Goal: Book appointment/travel/reservation

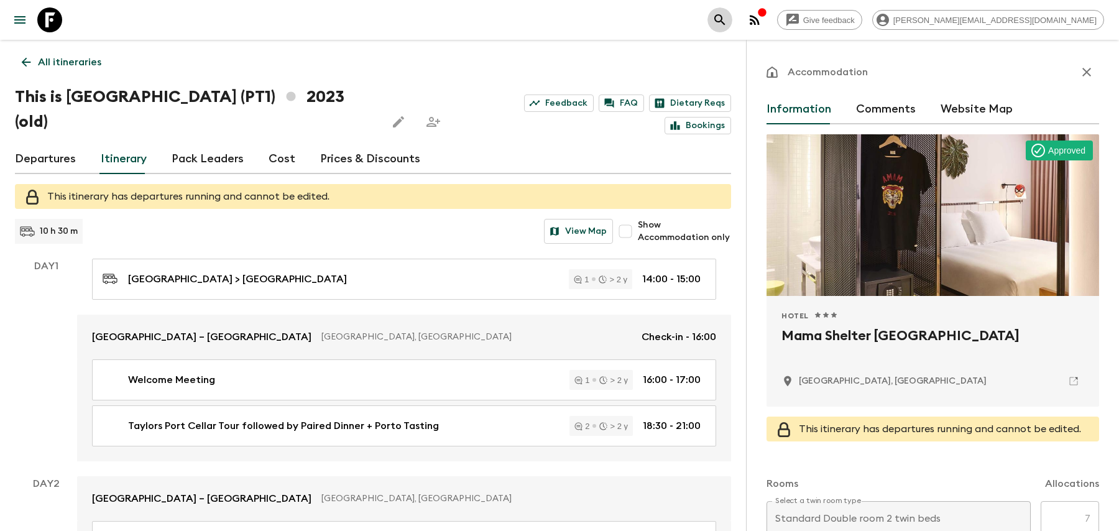
click at [728, 19] on icon "search adventures" at bounding box center [720, 19] width 15 height 15
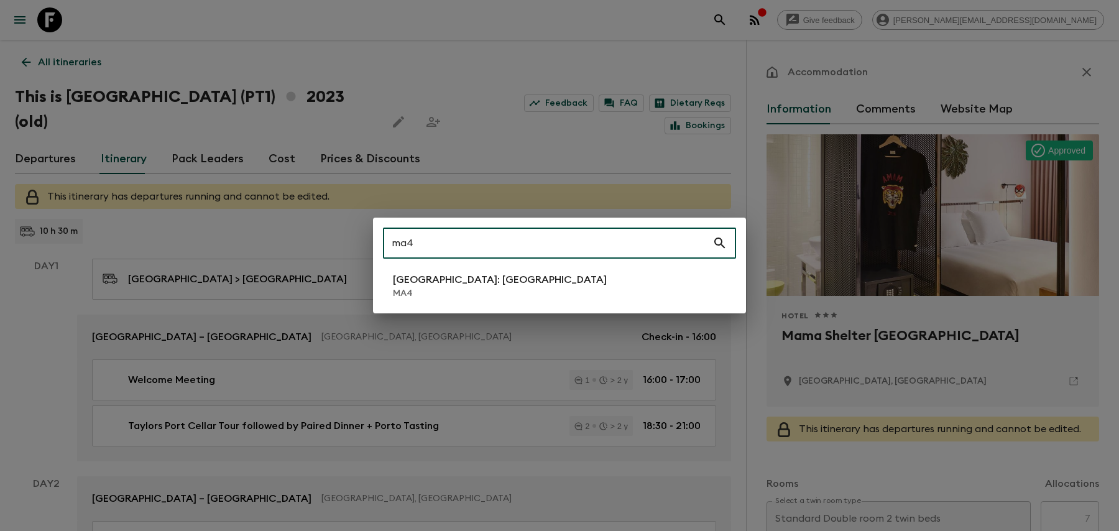
type input "ma4"
click at [515, 302] on li "Morocco: Marrakech MA4" at bounding box center [559, 286] width 353 height 35
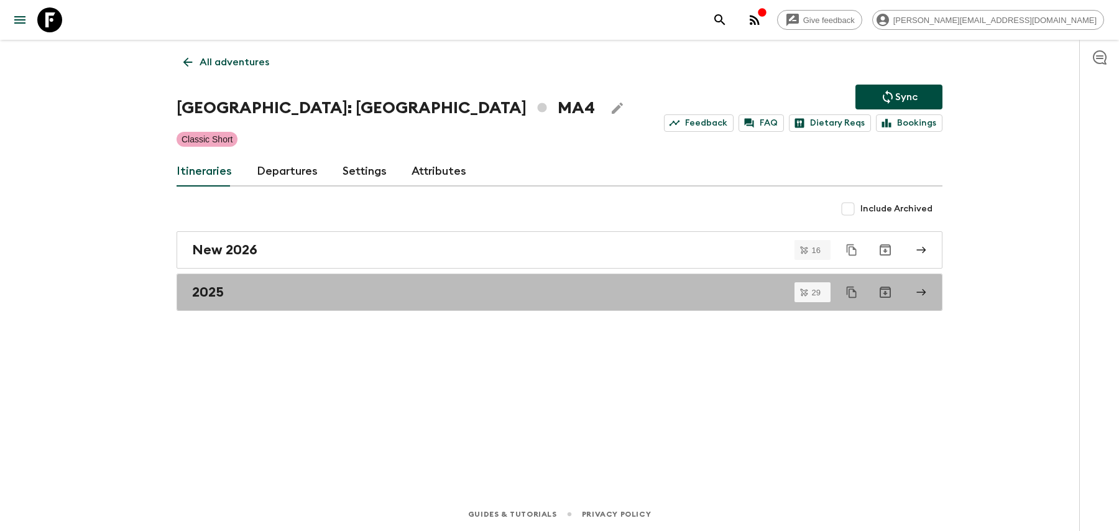
click at [515, 302] on link "2025" at bounding box center [560, 292] width 766 height 37
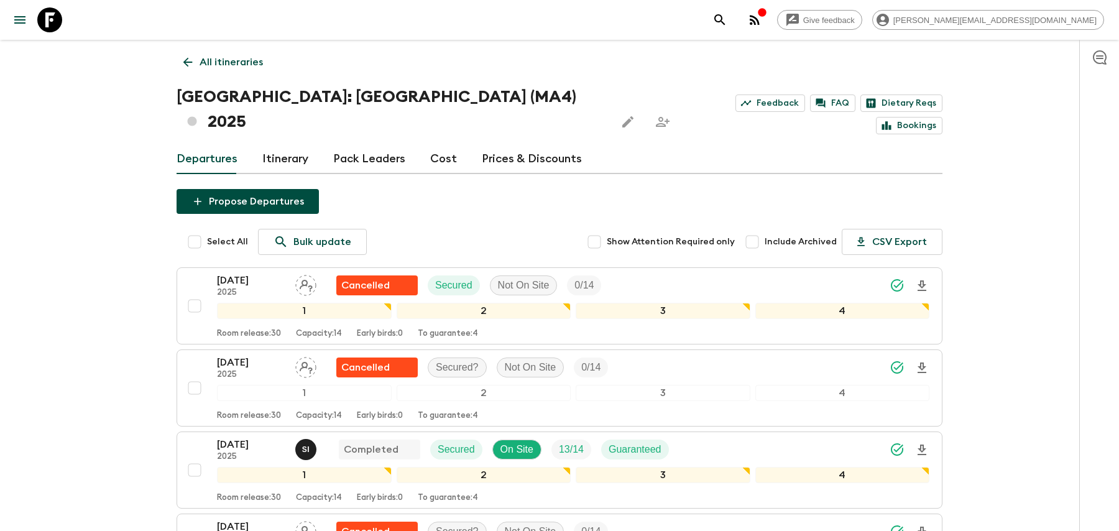
scroll to position [2172, 0]
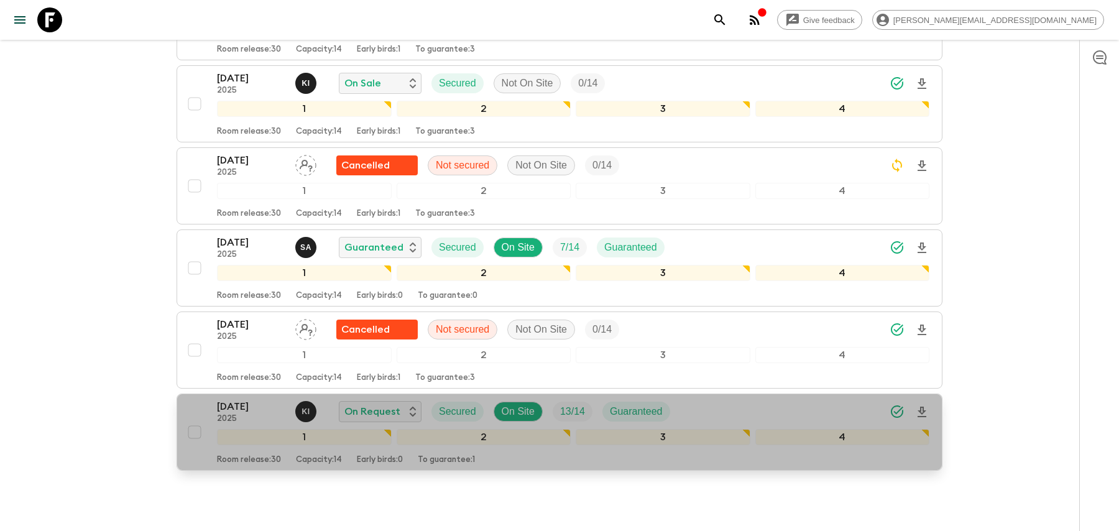
click at [709, 399] on div "30 Dec 2025 2025 K I On Request Secured On Site 13 / 14 Guaranteed" at bounding box center [573, 411] width 713 height 25
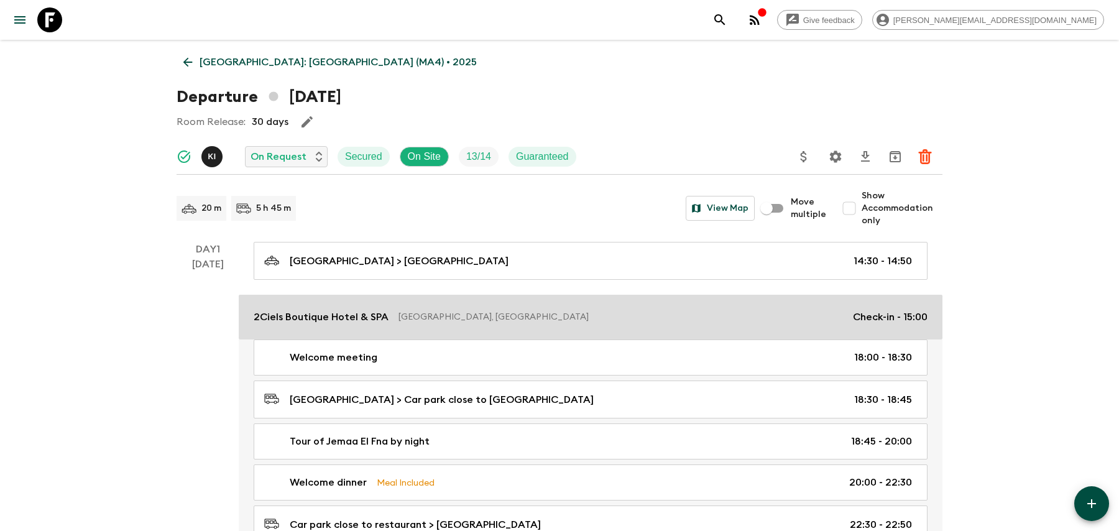
click at [732, 315] on p "Marrakesh, Morocco" at bounding box center [621, 317] width 445 height 12
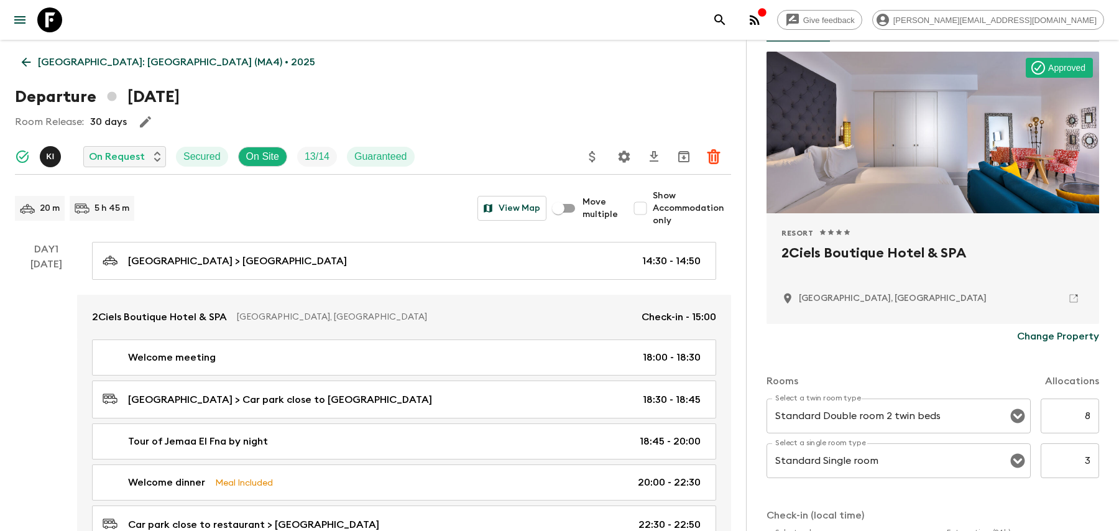
scroll to position [88, 0]
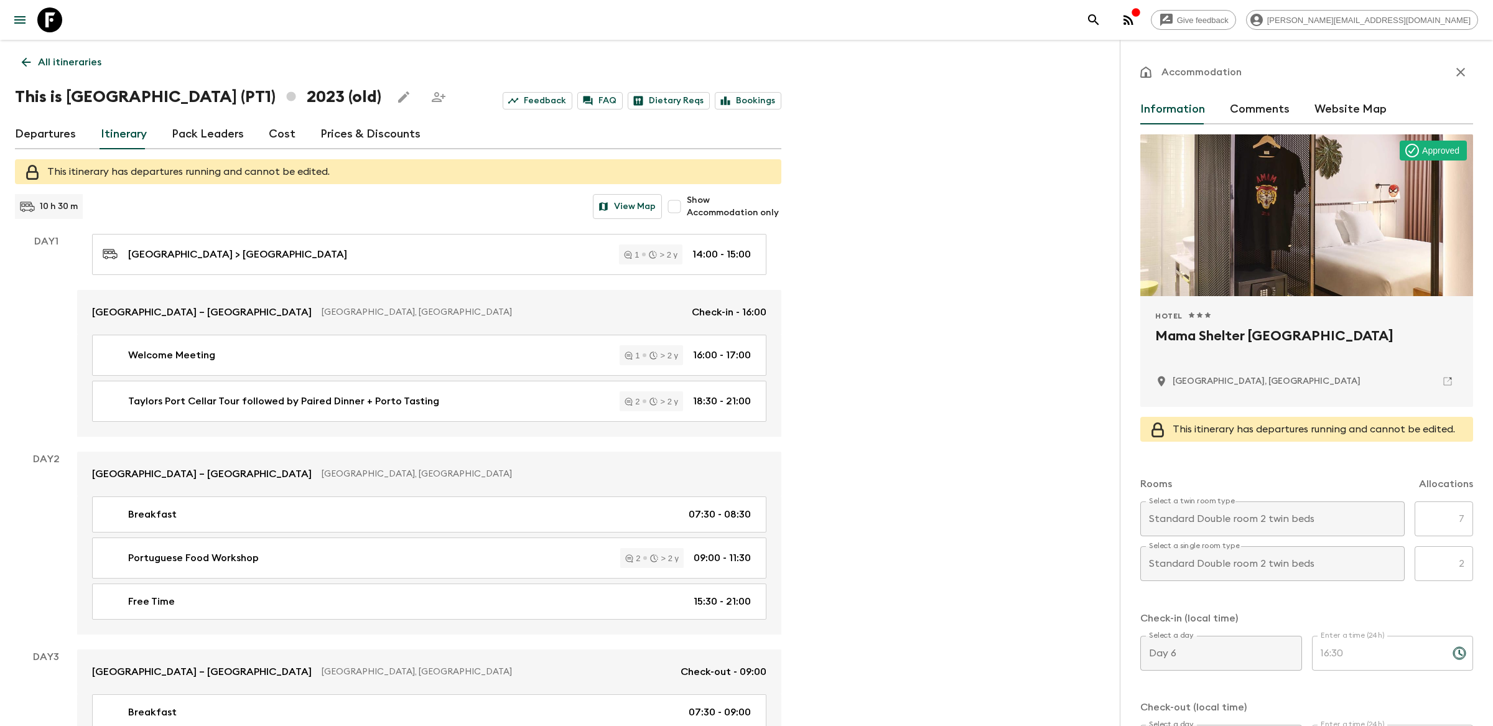
click at [1101, 17] on icon "search adventures" at bounding box center [1093, 19] width 15 height 15
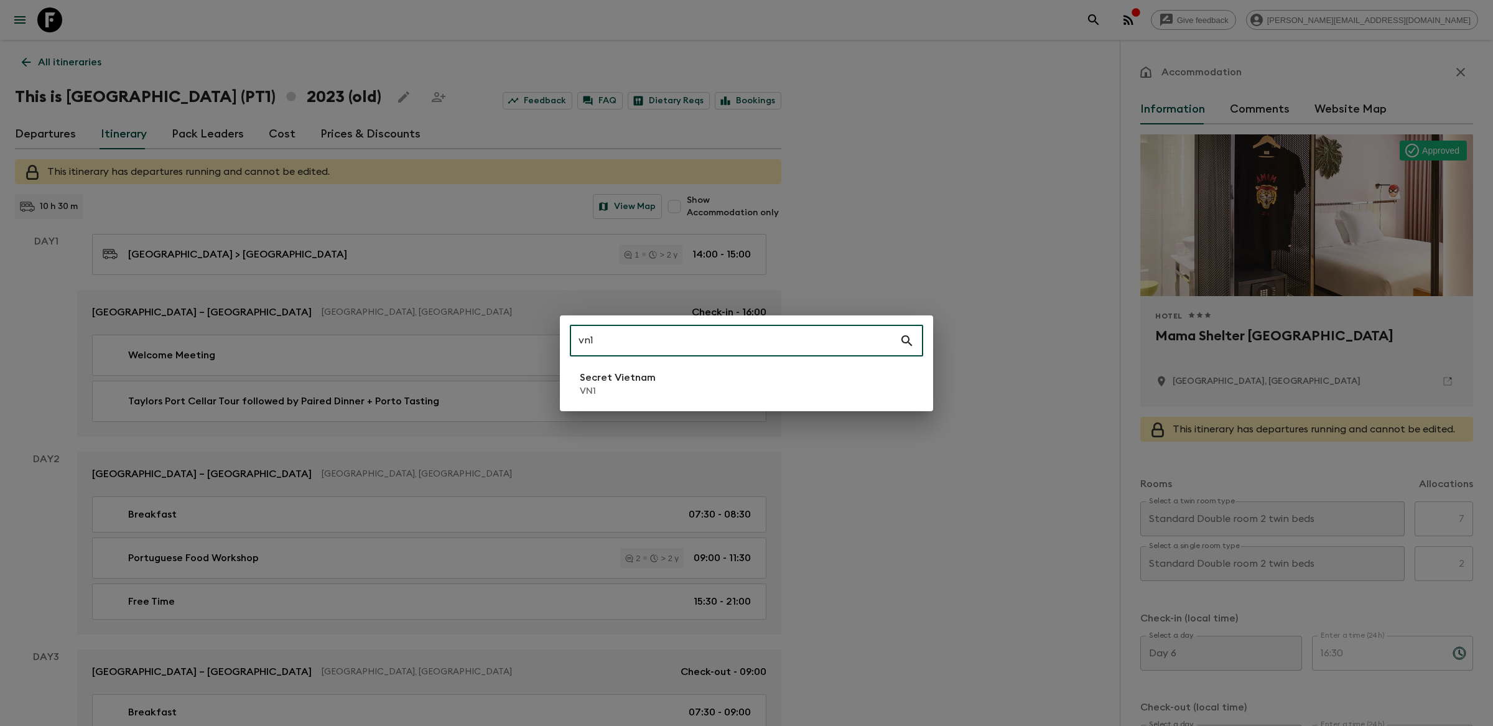
type input "vn1"
click at [600, 368] on li "Secret Vietnam VN1" at bounding box center [746, 383] width 353 height 35
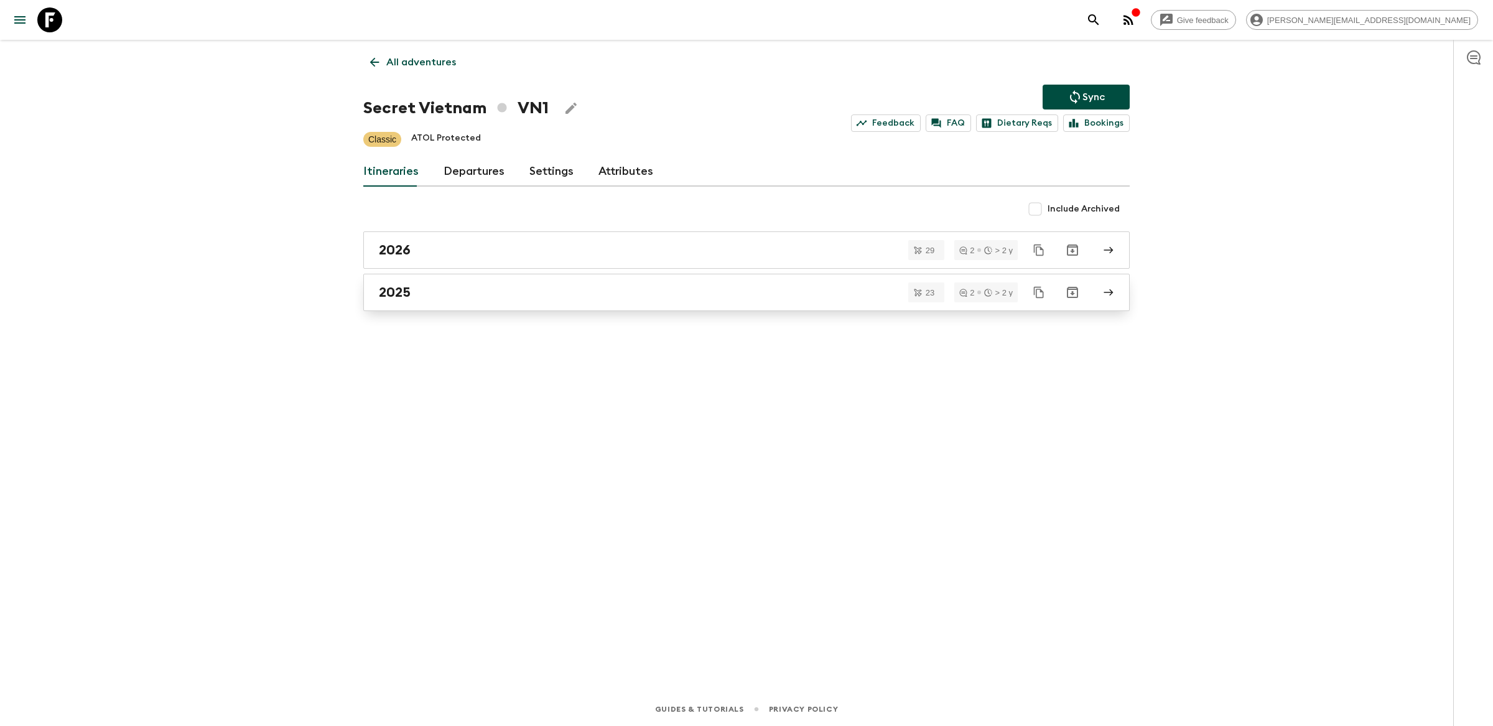
click at [539, 287] on div "2025" at bounding box center [734, 292] width 711 height 16
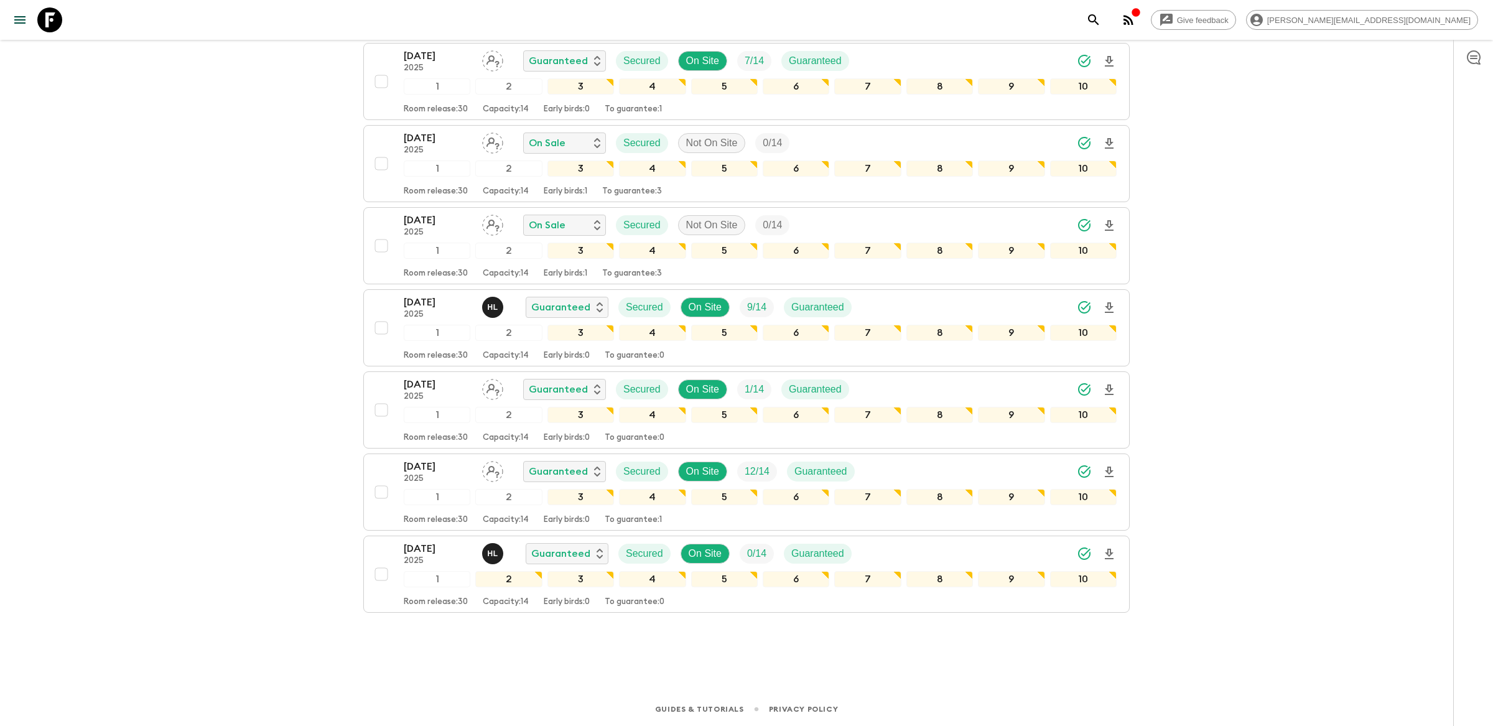
scroll to position [1481, 0]
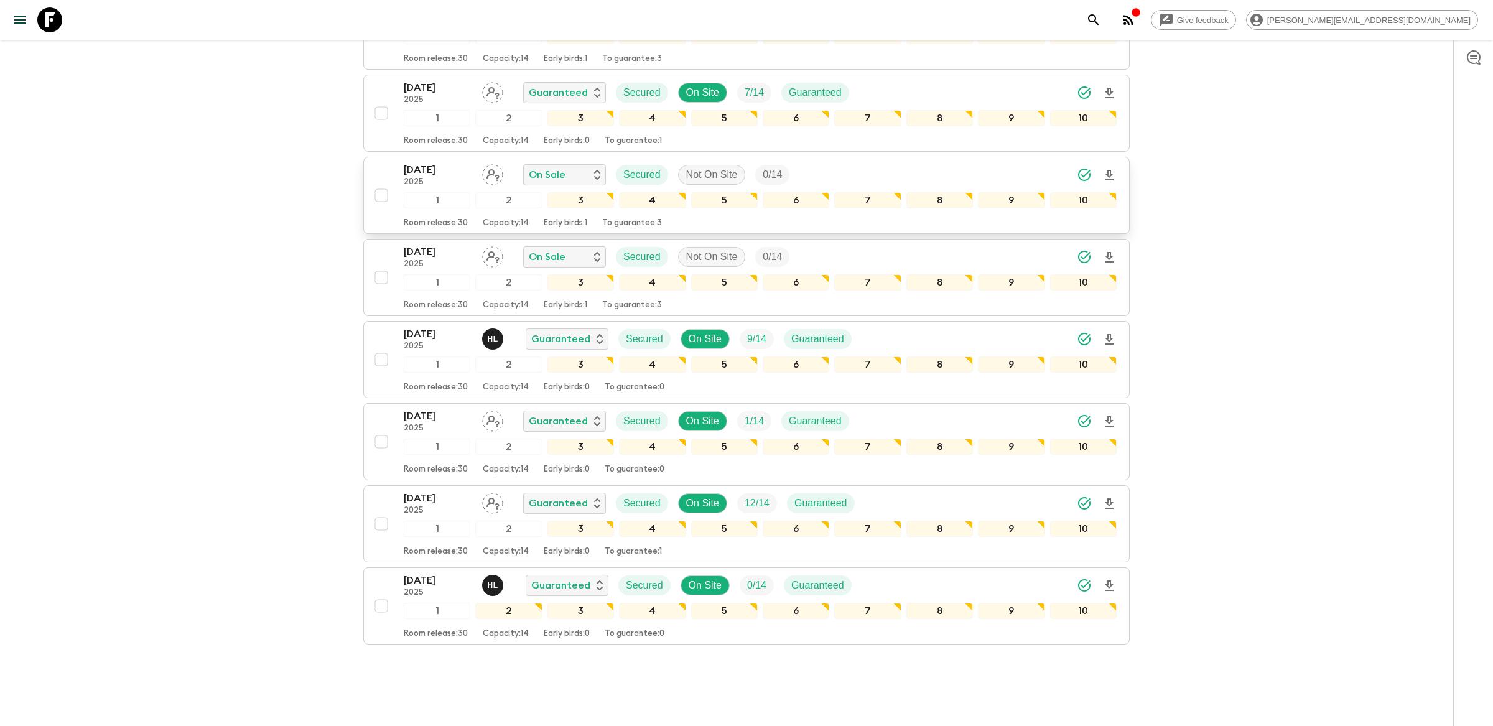
click at [894, 180] on div "[DATE] 2025 On Sale Secured Not On Site 0 / 14" at bounding box center [760, 174] width 713 height 25
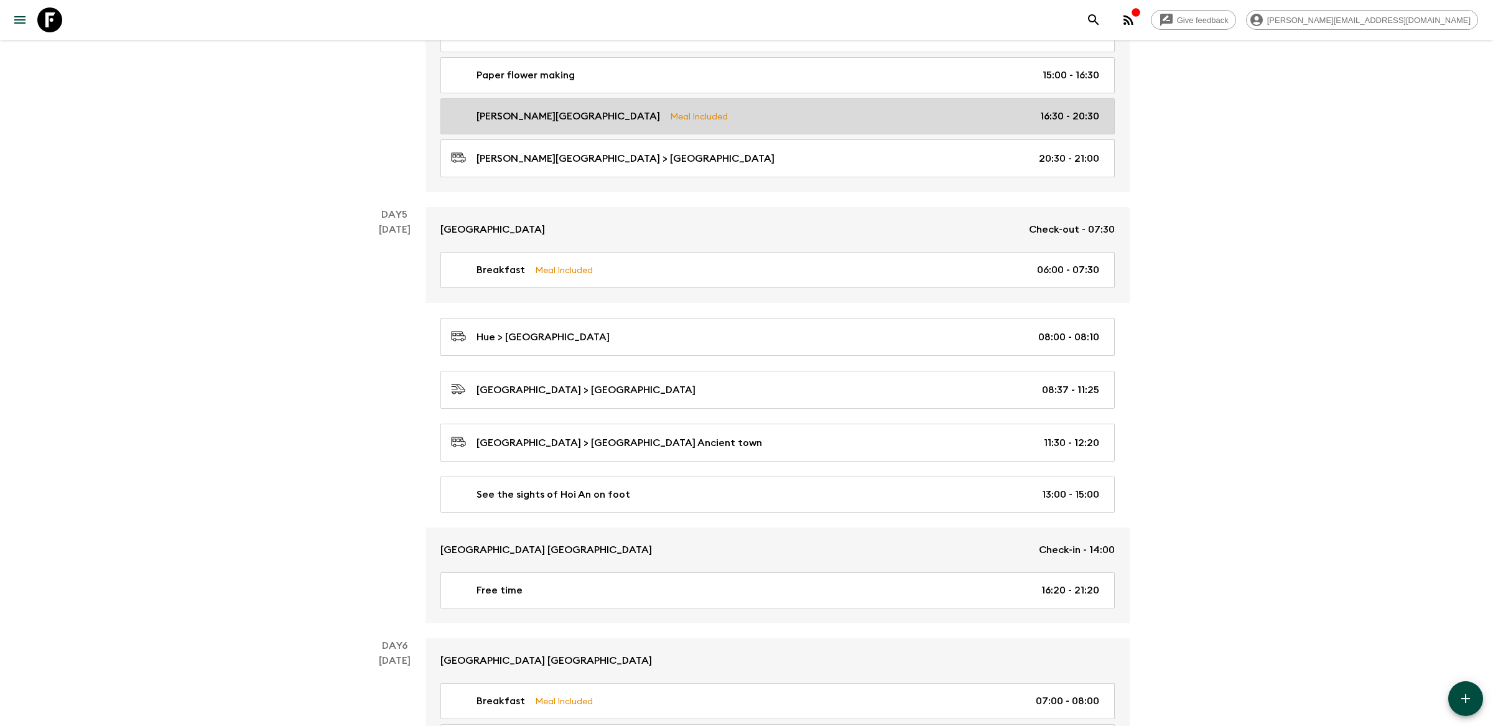
scroll to position [1813, 0]
